Goal: Contribute content: Contribute content

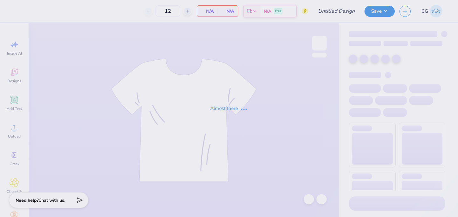
type input "WiB Fall '25 Merch"
type input "20"
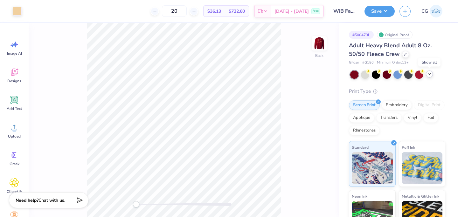
click at [430, 73] on icon at bounding box center [429, 74] width 5 height 5
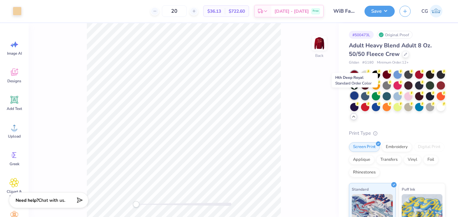
click at [355, 95] on div at bounding box center [355, 96] width 8 height 8
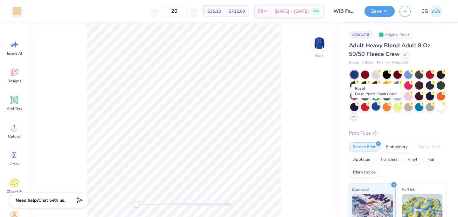
click at [378, 110] on div at bounding box center [376, 107] width 8 height 8
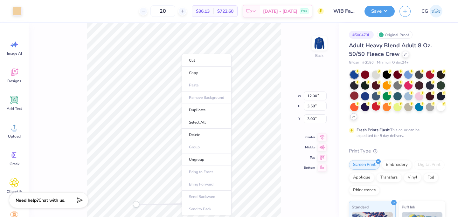
click at [65, 98] on div "Back W 12.00 12.00 " H 3.58 3.58 " Y 3.00 3.00 " Center Middle Top Bottom" at bounding box center [184, 120] width 310 height 194
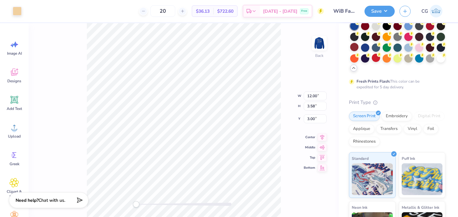
scroll to position [51, 0]
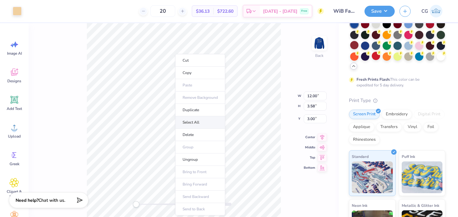
click at [193, 118] on li "Select All" at bounding box center [200, 123] width 50 height 12
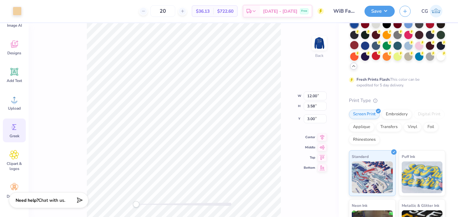
scroll to position [0, 0]
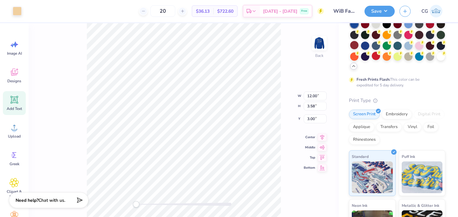
click at [18, 103] on icon at bounding box center [15, 100] width 10 height 10
type input "5.89"
type input "1.71"
type input "11.02"
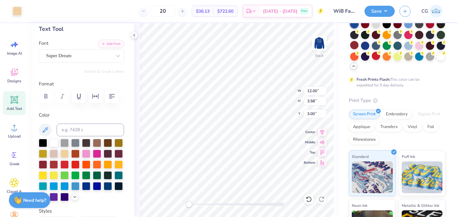
scroll to position [29, 0]
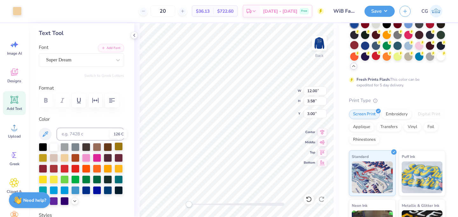
click at [118, 148] on div at bounding box center [119, 147] width 8 height 8
click at [117, 169] on div at bounding box center [119, 168] width 8 height 8
type input "1.57"
type input "1.08"
type input "4.07"
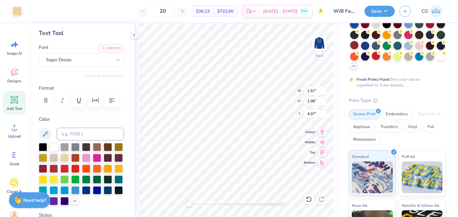
type input "0.76"
type input "0.44"
type input "4.59"
click at [43, 147] on div at bounding box center [43, 147] width 8 height 8
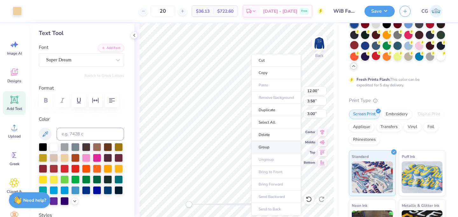
click at [266, 150] on li "Group" at bounding box center [277, 147] width 50 height 12
click at [100, 154] on div at bounding box center [97, 157] width 8 height 8
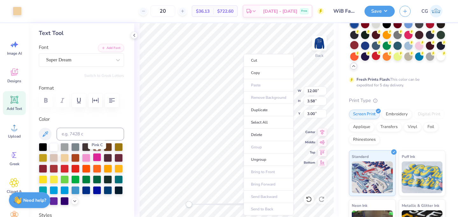
click at [97, 155] on div at bounding box center [97, 157] width 8 height 8
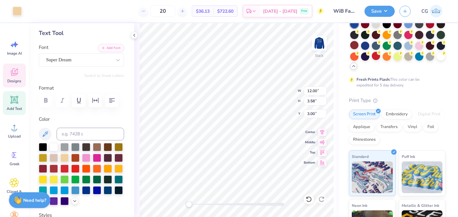
click at [14, 74] on icon at bounding box center [14, 73] width 6 height 5
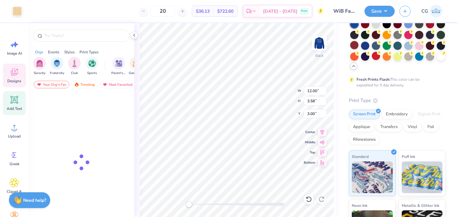
click at [11, 102] on icon at bounding box center [15, 100] width 8 height 8
type input "5.89"
type input "1.71"
type input "11.02"
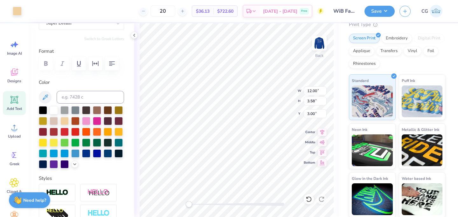
scroll to position [73, 0]
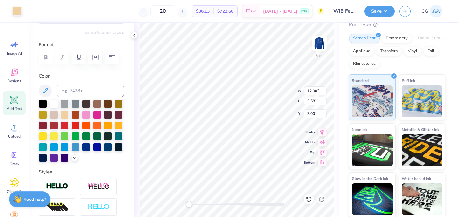
click at [34, 199] on strong "Need help?" at bounding box center [34, 200] width 23 height 6
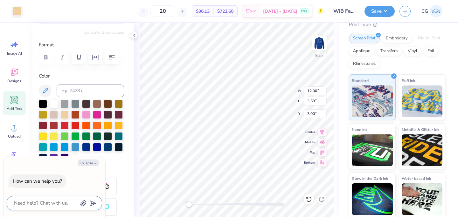
click at [41, 200] on textarea at bounding box center [45, 203] width 65 height 9
type textarea "h"
type textarea "x"
type textarea "ho"
type textarea "x"
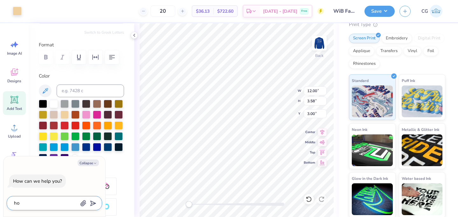
type textarea "how"
type textarea "x"
type textarea "how"
type textarea "x"
type textarea "how c"
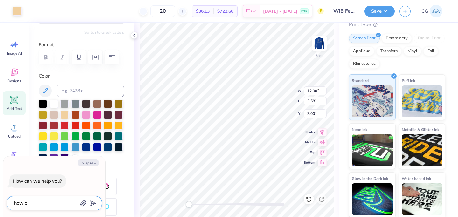
type textarea "x"
type textarea "how ca"
type textarea "x"
type textarea "how can"
type textarea "x"
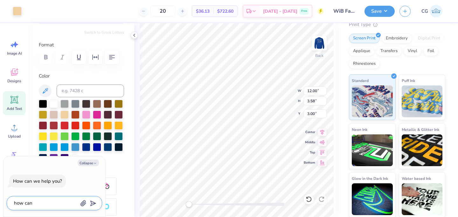
type textarea "how can"
type textarea "x"
type textarea "how can i"
type textarea "x"
type textarea "how can i"
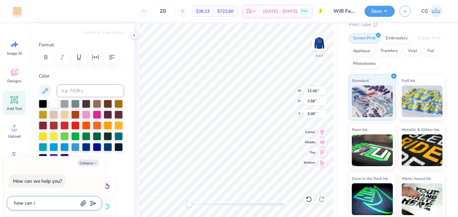
type textarea "x"
type textarea "how can i c"
type textarea "x"
type textarea "how can i ch"
type textarea "x"
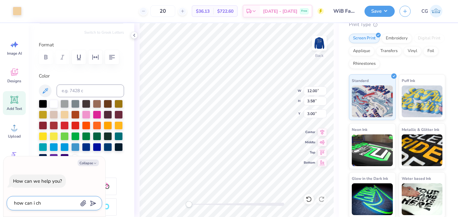
type textarea "how can i cha"
type textarea "x"
type textarea "how can i chan"
type textarea "x"
type textarea "how can i [PERSON_NAME]"
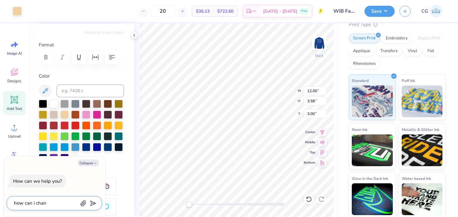
type textarea "x"
type textarea "how can i change"
type textarea "x"
type textarea "how can i change"
type textarea "x"
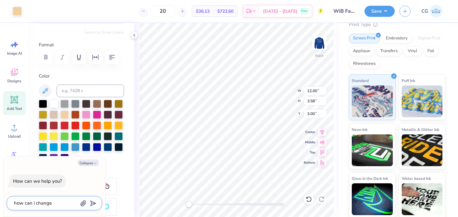
type textarea "how can i change t"
type textarea "x"
type textarea "how can i change th"
type textarea "x"
type textarea "how can i change the"
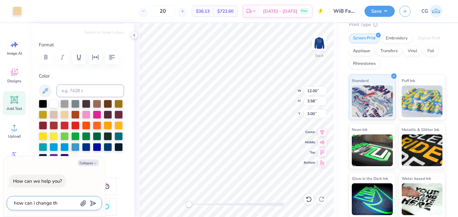
type textarea "x"
type textarea "how can i change the"
type textarea "x"
type textarea "how can i change the c"
type textarea "x"
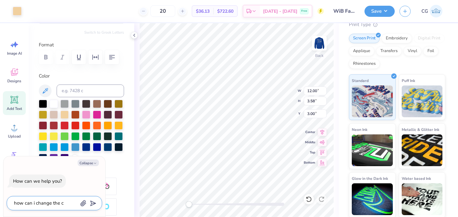
type textarea "how can i change the co"
type textarea "x"
type textarea "how can i change the col"
type textarea "x"
type textarea "how can i change the colo"
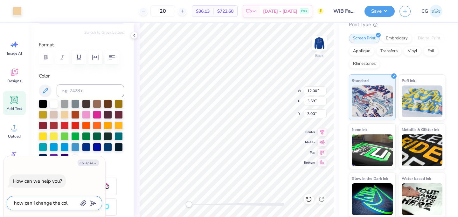
type textarea "x"
type textarea "how can i change the color"
type textarea "x"
type textarea "how can i change the color"
type textarea "x"
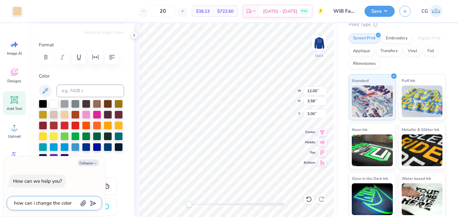
type textarea "how can i change the color o"
type textarea "x"
type textarea "how can i change the color of"
type textarea "x"
type textarea "how can i change the color of"
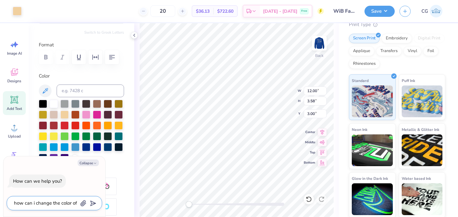
type textarea "x"
type textarea "how can i change the color of t"
type textarea "x"
type textarea "how can i change the color of th"
type textarea "x"
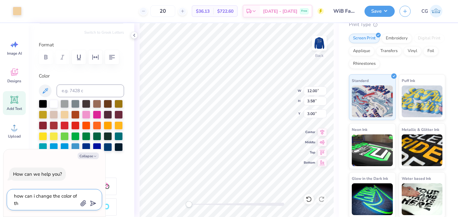
type textarea "how can i change the color of the"
type textarea "x"
type textarea "how can i change the color of the"
type textarea "x"
type textarea "how can i change the color of the d"
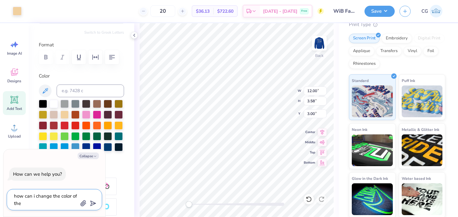
type textarea "x"
type textarea "how can i change the color of the de"
type textarea "x"
type textarea "how can i change the color of the des"
type textarea "x"
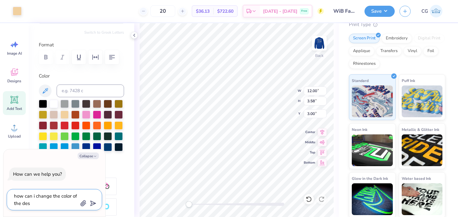
type textarea "how can i change the color of the desi"
type textarea "x"
type textarea "how can i change the color of the desig"
type textarea "x"
type textarea "how can i change the color of the design"
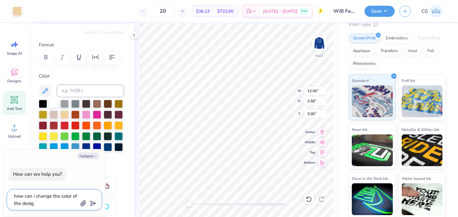
type textarea "x"
type textarea "how can i change the color of the design"
type textarea "x"
type textarea "how can i change the color of the design o"
type textarea "x"
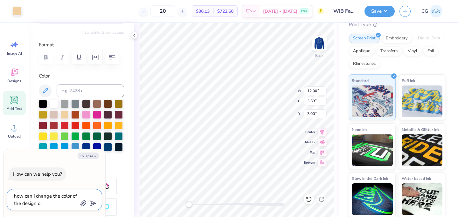
type textarea "how can i change the color of the design on"
type textarea "x"
type textarea "how can i change the color of the design on"
type textarea "x"
type textarea "how can i change the color of the design on m"
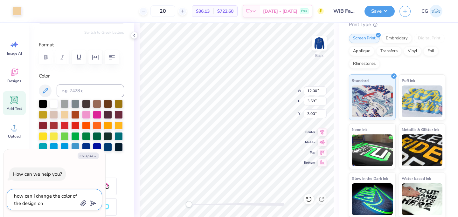
type textarea "x"
type textarea "how can i change the color of the design on my"
type textarea "x"
type textarea "how can i change the color of the design on m"
type textarea "x"
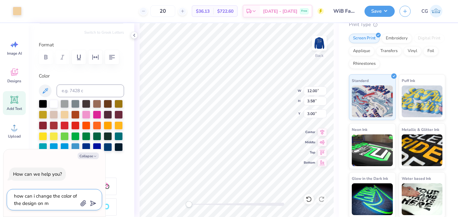
type textarea "how can i change the color of the design on"
type textarea "x"
type textarea "how can i change the color of the design on t"
type textarea "x"
type textarea "how can i change the color of the design on th"
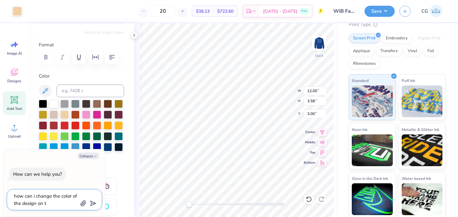
type textarea "x"
type textarea "how can i change the color of the design on the"
type textarea "x"
type textarea "how can i change the color of the design on the"
type textarea "x"
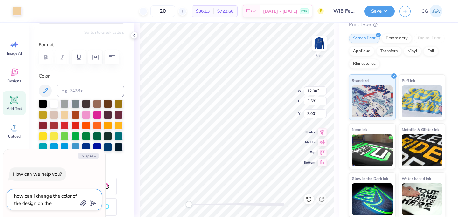
type textarea "how can i change the color of the design on the d"
type textarea "x"
type textarea "how can i change the color of the design on the de"
type textarea "x"
type textarea "how can i change the color of the design on the des"
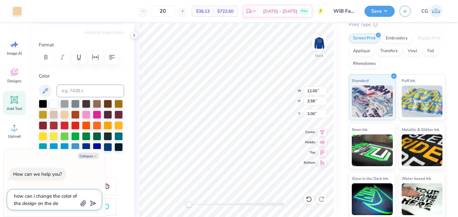
type textarea "x"
type textarea "how can i change the color of the design on the desi"
type textarea "x"
type textarea "how can i change the color of the design on the desig"
type textarea "x"
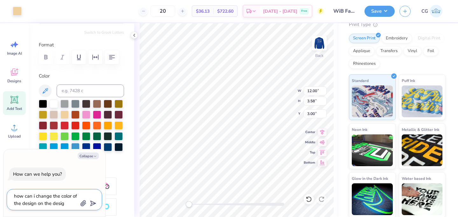
type textarea "how can i change the color of the design on the design"
type textarea "x"
type textarea "how can i change the color of the design on the design"
type textarea "x"
type textarea "how can i change the color of the design on the design t"
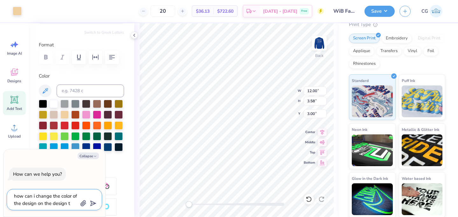
type textarea "x"
type textarea "how can i change the color of the design on the design to"
type textarea "x"
type textarea "how can i change the color of the design on the design too"
type textarea "x"
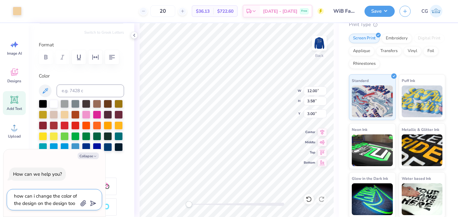
type textarea "how can i change the color of the design on the design tool"
type textarea "x"
type textarea "how can i change the color of the design on the design tool?"
type textarea "x"
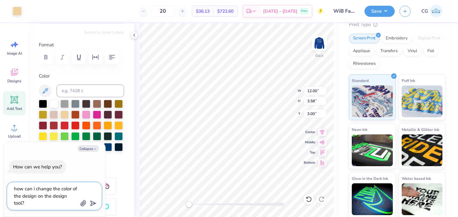
type textarea "how can i change the color of the design on the design tool?"
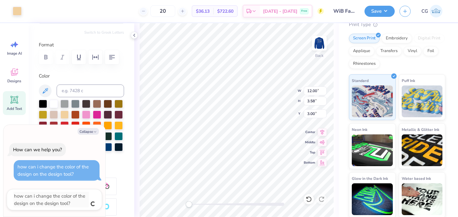
type textarea "x"
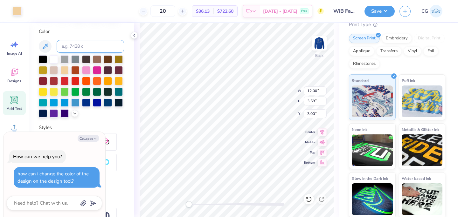
scroll to position [178, 0]
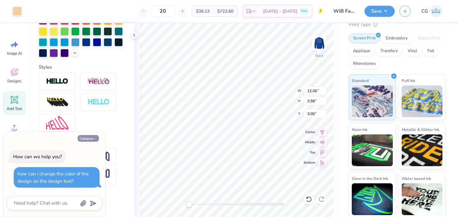
click at [96, 138] on icon "button" at bounding box center [95, 139] width 4 height 4
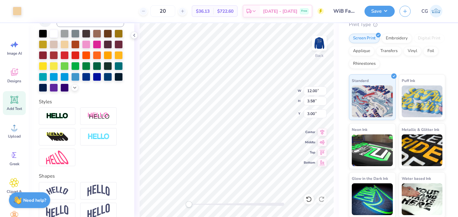
scroll to position [149, 0]
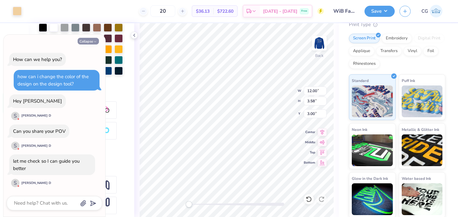
click at [96, 41] on polyline "button" at bounding box center [95, 41] width 2 height 1
type textarea "x"
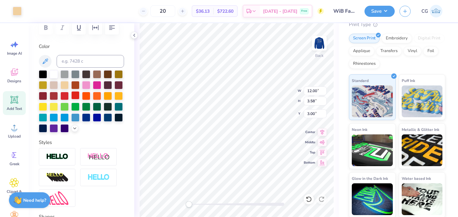
scroll to position [104, 0]
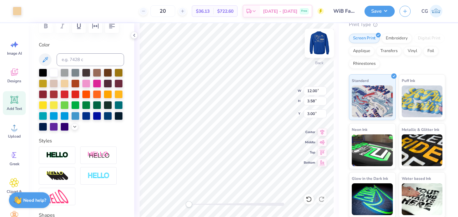
click at [316, 43] on img at bounding box center [319, 43] width 25 height 25
click at [318, 40] on img at bounding box center [319, 43] width 25 height 25
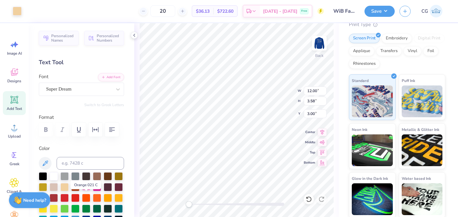
click at [87, 184] on div at bounding box center [86, 187] width 8 height 8
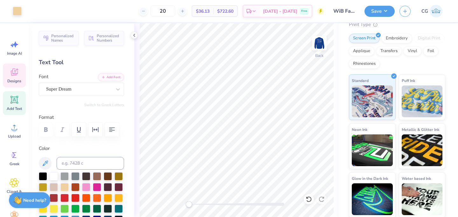
click at [17, 76] on icon at bounding box center [15, 72] width 10 height 10
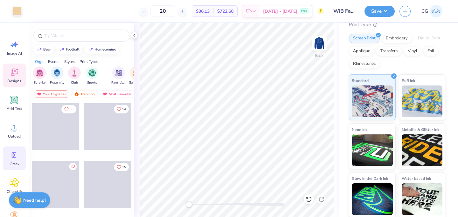
click at [11, 154] on icon at bounding box center [15, 156] width 10 height 10
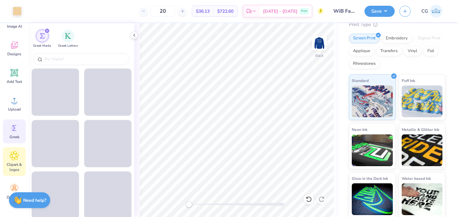
click at [13, 160] on icon at bounding box center [14, 156] width 9 height 10
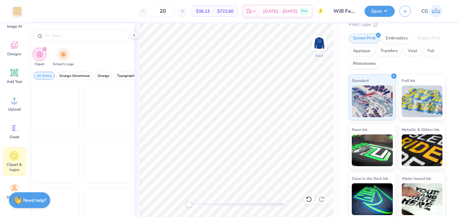
scroll to position [61, 0]
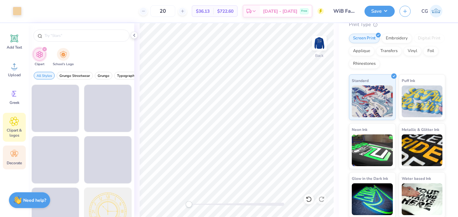
click at [14, 166] on span "Decorate" at bounding box center [14, 163] width 15 height 5
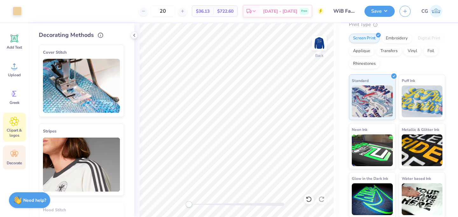
scroll to position [0, 0]
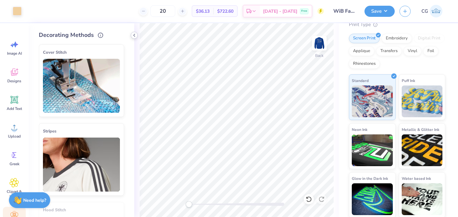
click at [136, 34] on icon at bounding box center [134, 35] width 5 height 5
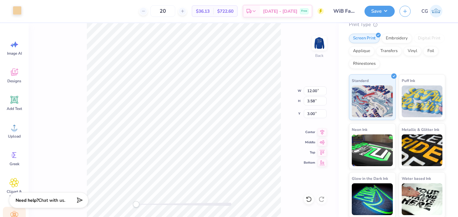
click at [21, 11] on div at bounding box center [17, 10] width 9 height 9
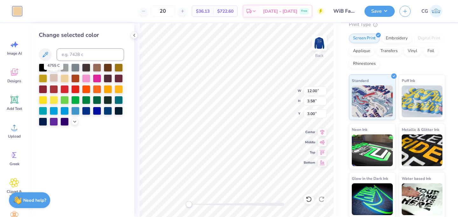
click at [55, 80] on div at bounding box center [54, 78] width 8 height 8
click at [48, 54] on icon at bounding box center [45, 55] width 8 height 8
click at [44, 54] on icon at bounding box center [45, 55] width 8 height 8
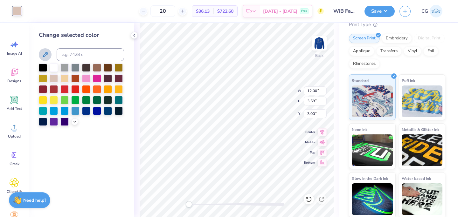
click at [44, 54] on icon at bounding box center [45, 55] width 8 height 8
click at [55, 80] on div at bounding box center [54, 78] width 8 height 8
click at [102, 113] on div at bounding box center [81, 95] width 85 height 62
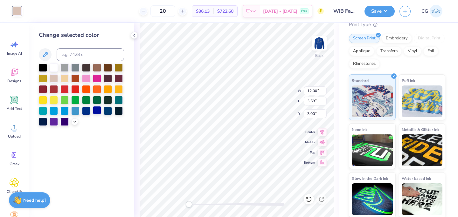
click at [98, 111] on div at bounding box center [97, 110] width 8 height 8
click at [53, 76] on div at bounding box center [54, 78] width 8 height 8
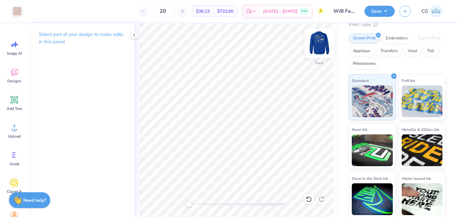
click at [320, 43] on img at bounding box center [319, 43] width 25 height 25
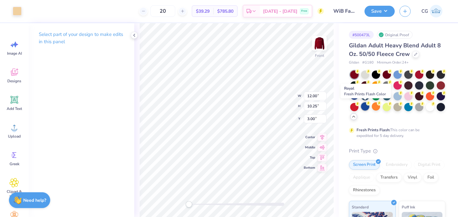
click at [364, 109] on div at bounding box center [365, 107] width 8 height 8
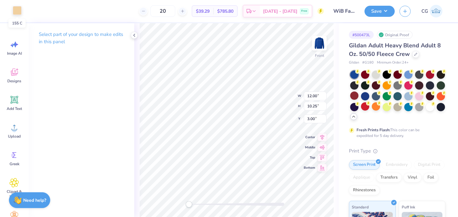
click at [21, 15] on div at bounding box center [17, 10] width 9 height 9
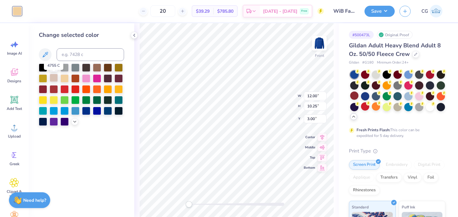
click at [54, 77] on div at bounding box center [54, 78] width 8 height 8
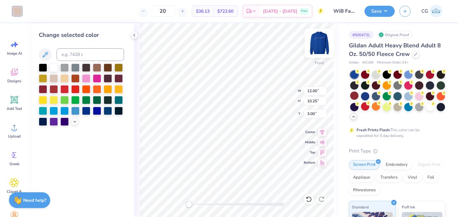
click at [321, 44] on img at bounding box center [319, 43] width 25 height 25
type input "11.97"
type input "10.22"
type input "0.69"
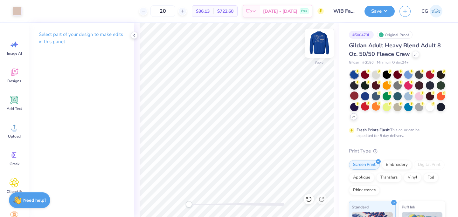
click at [323, 40] on img at bounding box center [319, 43] width 25 height 25
click at [320, 38] on img at bounding box center [319, 43] width 25 height 25
click at [379, 16] on button "Save" at bounding box center [380, 10] width 30 height 11
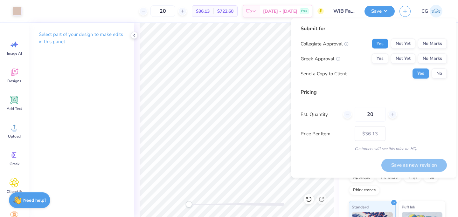
click at [382, 48] on button "Yes" at bounding box center [380, 44] width 17 height 10
click at [436, 58] on button "No Marks" at bounding box center [432, 59] width 29 height 10
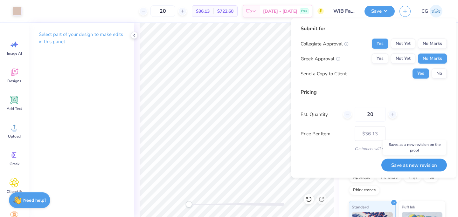
click at [420, 166] on button "Save as new revision" at bounding box center [415, 165] width 66 height 13
type input "$36.13"
